Goal: Navigation & Orientation: Find specific page/section

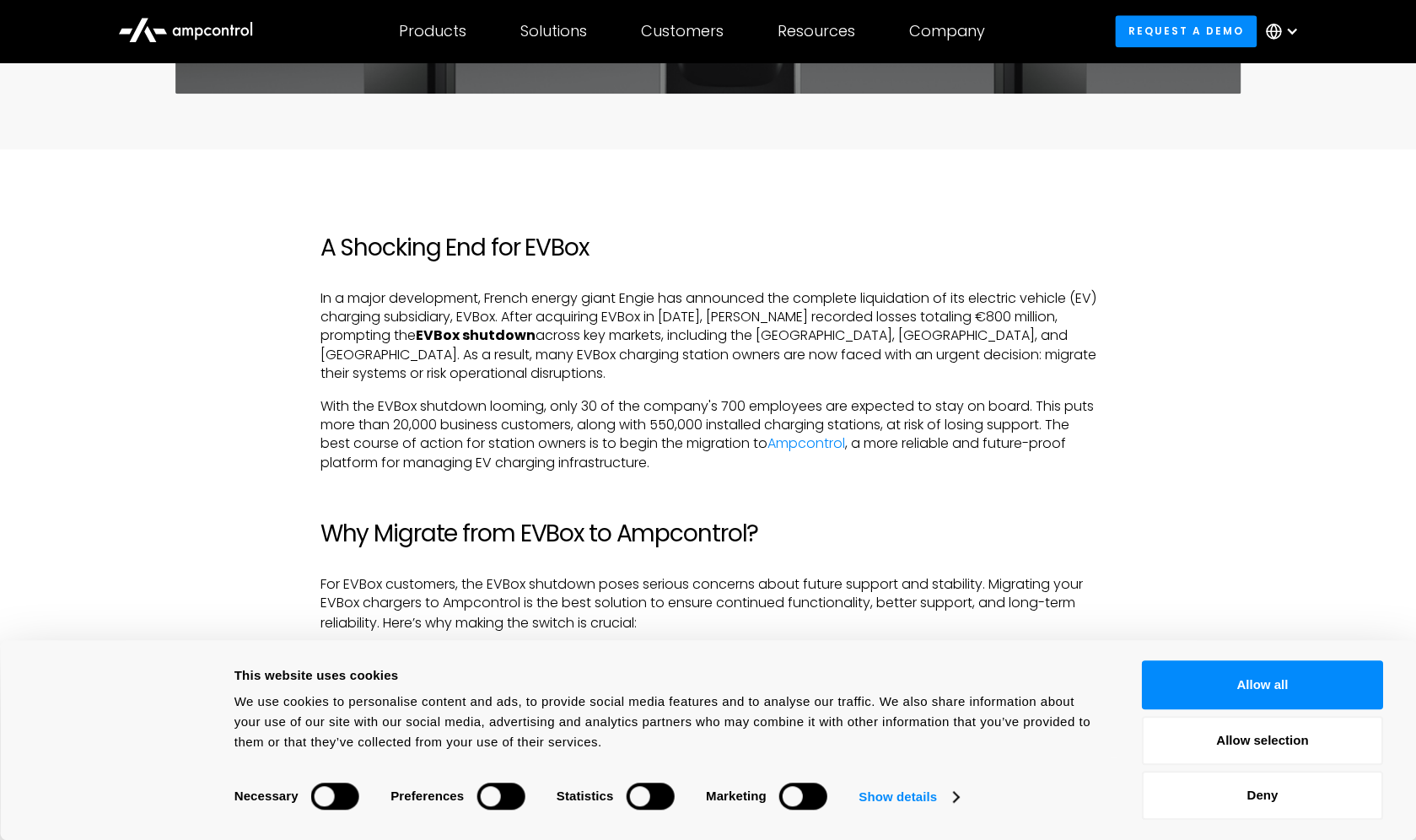
scroll to position [719, 0]
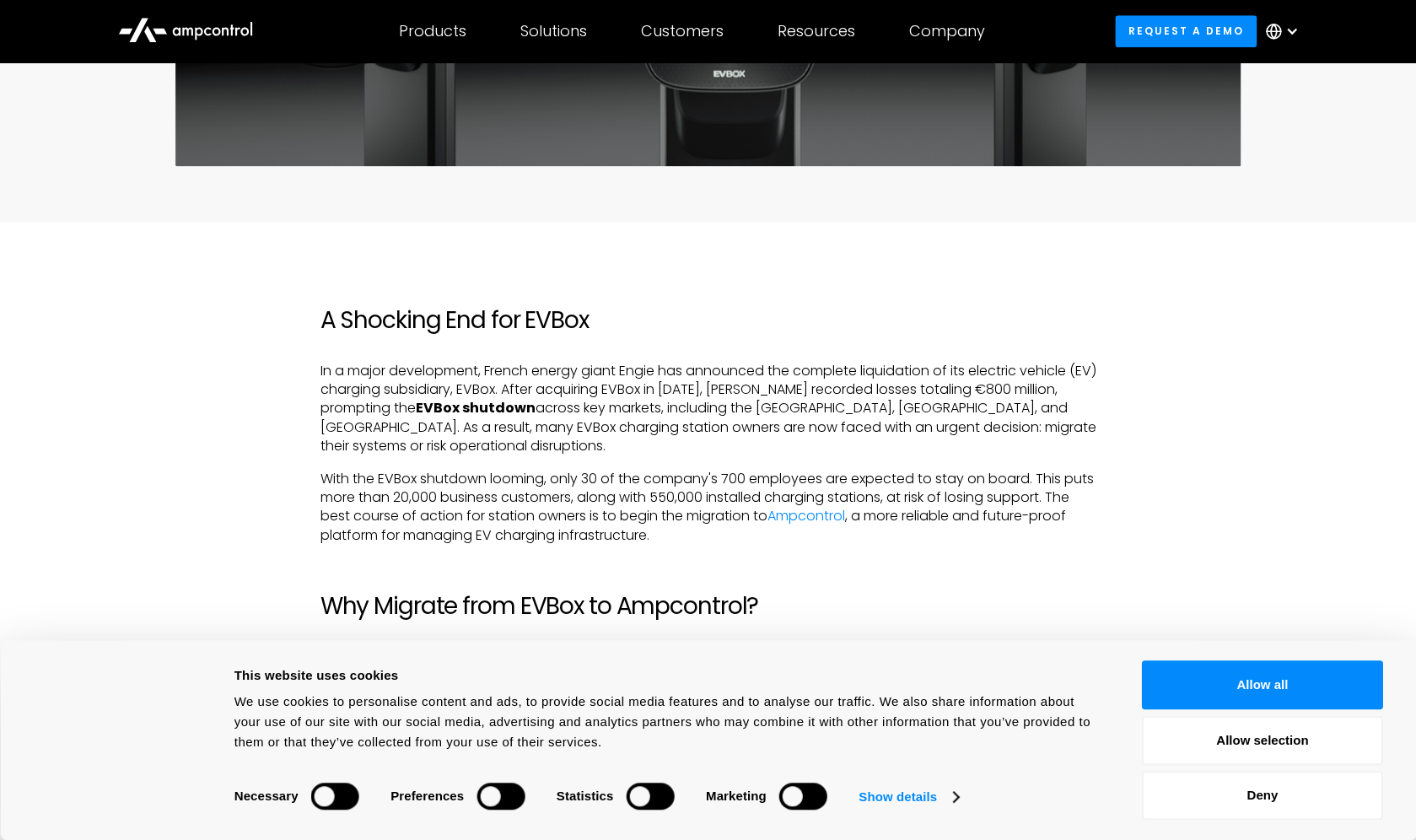
click at [1295, 25] on div at bounding box center [1291, 30] width 13 height 13
click at [1270, 109] on link "German" at bounding box center [1275, 111] width 54 height 20
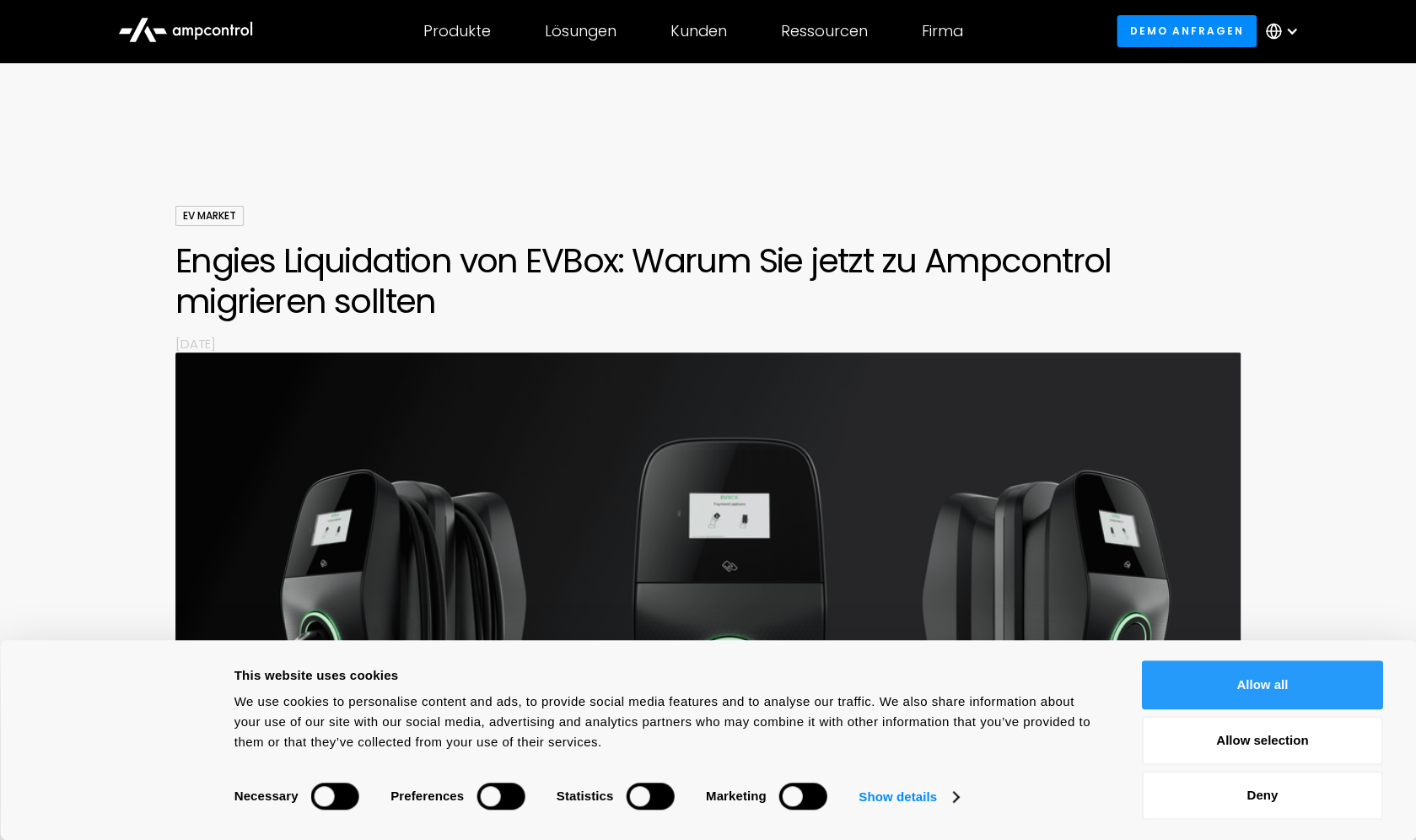
click at [1182, 670] on button "Allow all" at bounding box center [1262, 684] width 241 height 49
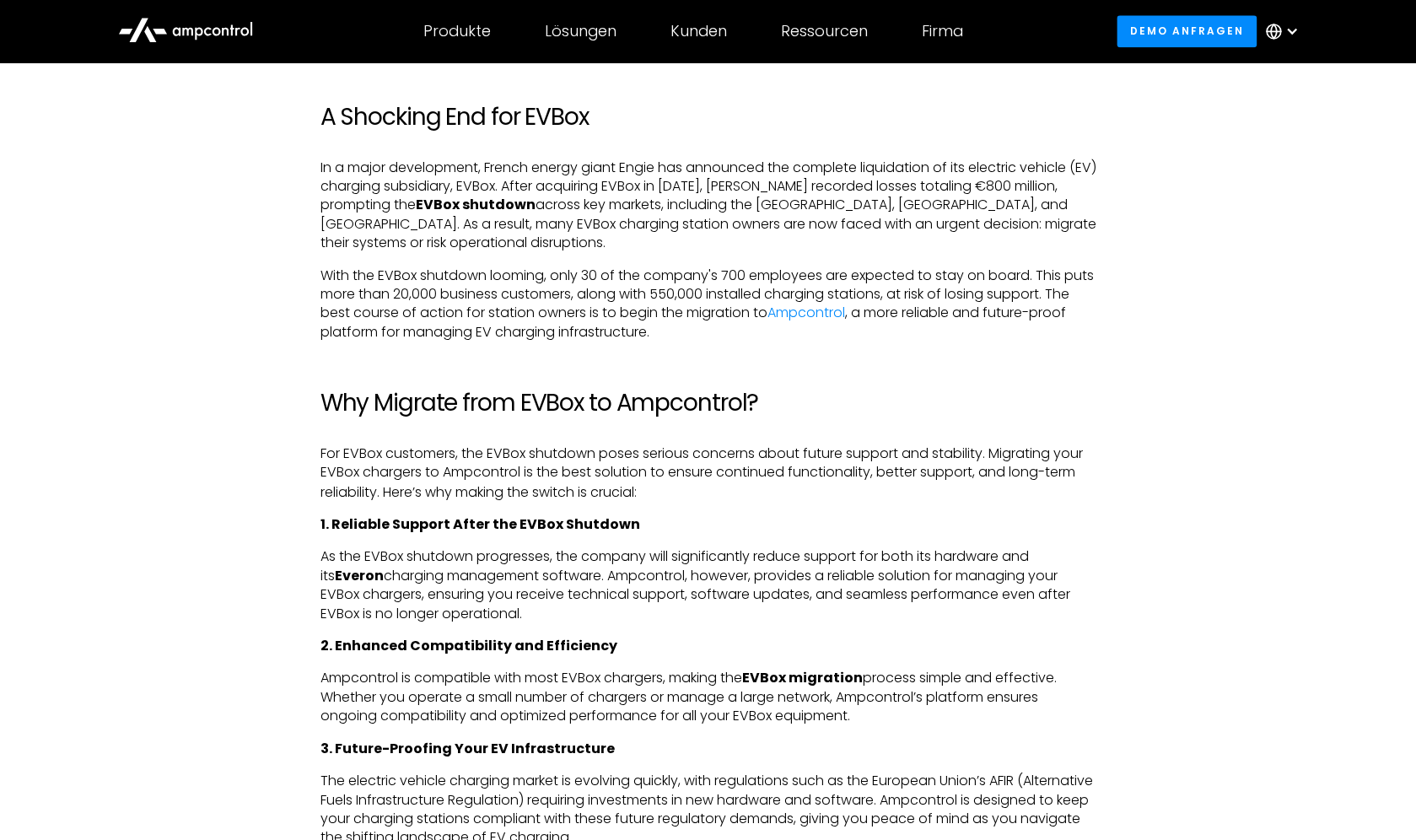
scroll to position [926, 0]
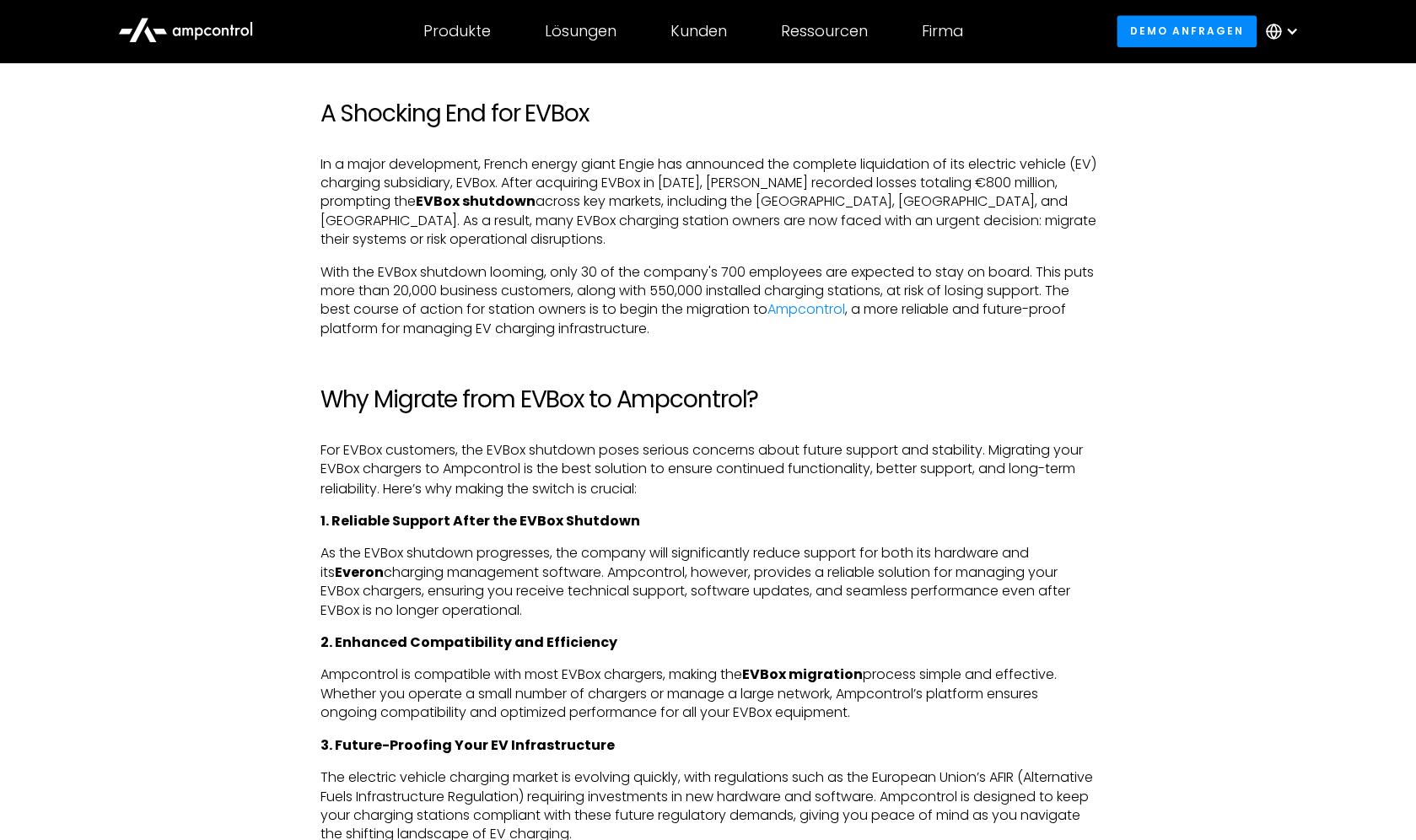
click at [1293, 30] on div at bounding box center [1291, 30] width 13 height 13
click at [1280, 112] on link "German" at bounding box center [1275, 111] width 54 height 20
